Goal: Task Accomplishment & Management: Manage account settings

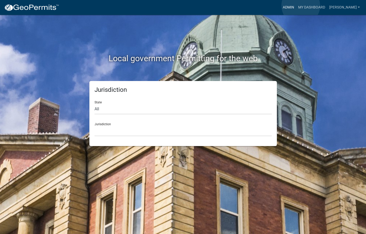
click at [296, 6] on link "Admin" at bounding box center [288, 8] width 15 height 10
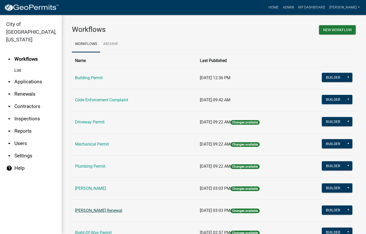
click at [105, 211] on link "[PERSON_NAME] Renewal" at bounding box center [98, 210] width 47 height 5
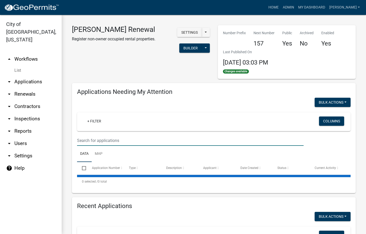
click at [122, 137] on input "text" at bounding box center [190, 140] width 226 height 11
select select "3: 100"
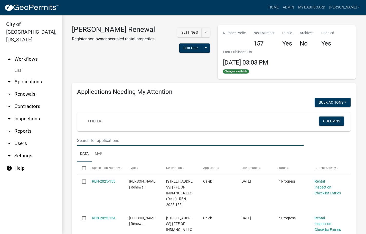
type input "schedule"
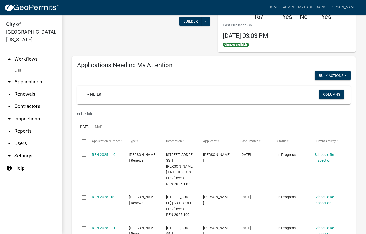
scroll to position [26, 0]
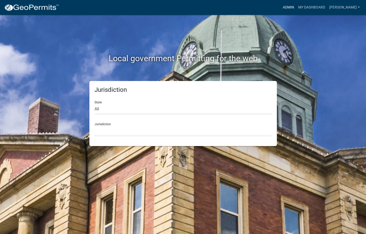
click at [296, 6] on link "Admin" at bounding box center [288, 8] width 15 height 10
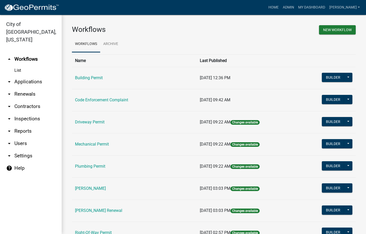
click at [98, 101] on link "Code Enforcement Complaint" at bounding box center [101, 99] width 53 height 5
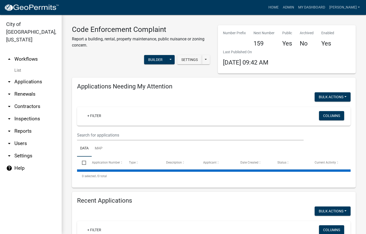
select select "3: 100"
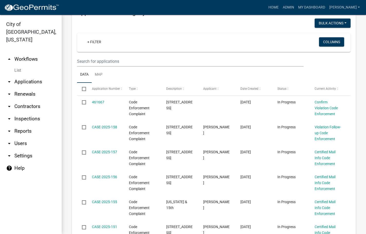
scroll to position [77, 0]
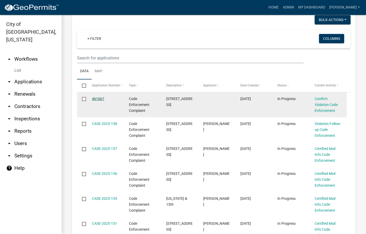
click at [101, 98] on link "461667" at bounding box center [98, 99] width 12 height 4
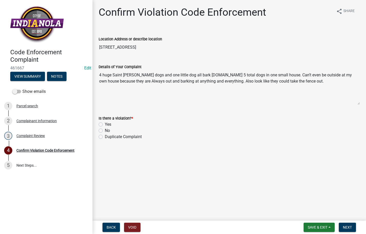
drag, startPoint x: 129, startPoint y: 48, endPoint x: 98, endPoint y: 47, distance: 31.3
click at [98, 47] on div "Location Address or describe location 601 W 3RD AVE" at bounding box center [229, 41] width 269 height 24
click at [31, 119] on div "Complainant Information" at bounding box center [36, 121] width 40 height 4
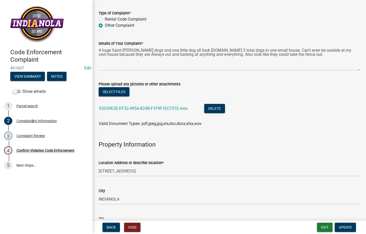
scroll to position [180, 0]
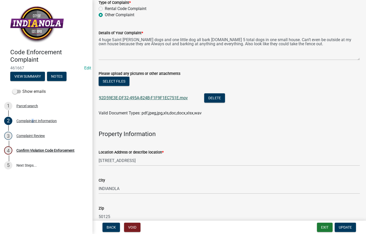
click at [138, 98] on link "92D59E3E-DF32-495A-824B-F1F9F1EC751E.mov" at bounding box center [143, 97] width 89 height 5
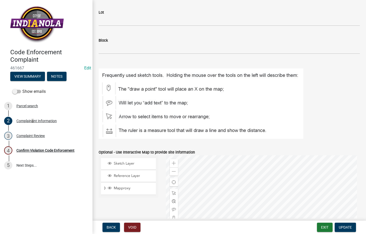
scroll to position [591, 0]
